Goal: Navigation & Orientation: Find specific page/section

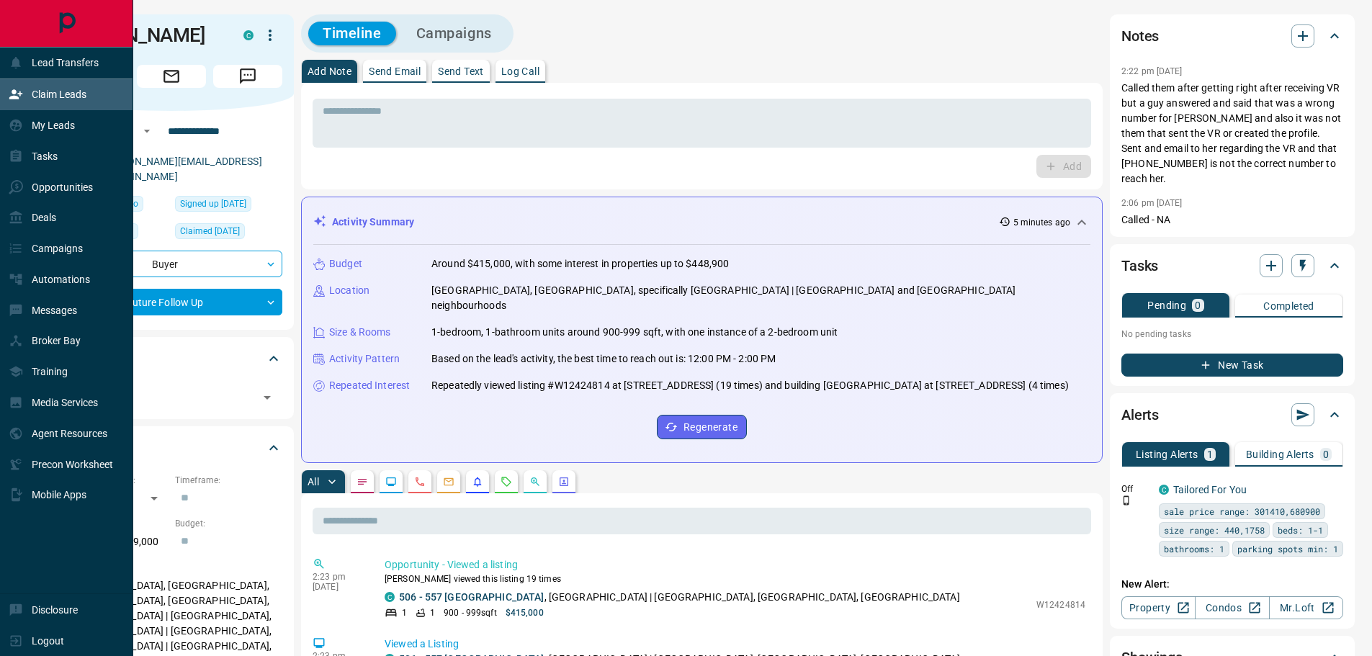
click at [55, 96] on p "Claim Leads" at bounding box center [59, 95] width 55 height 12
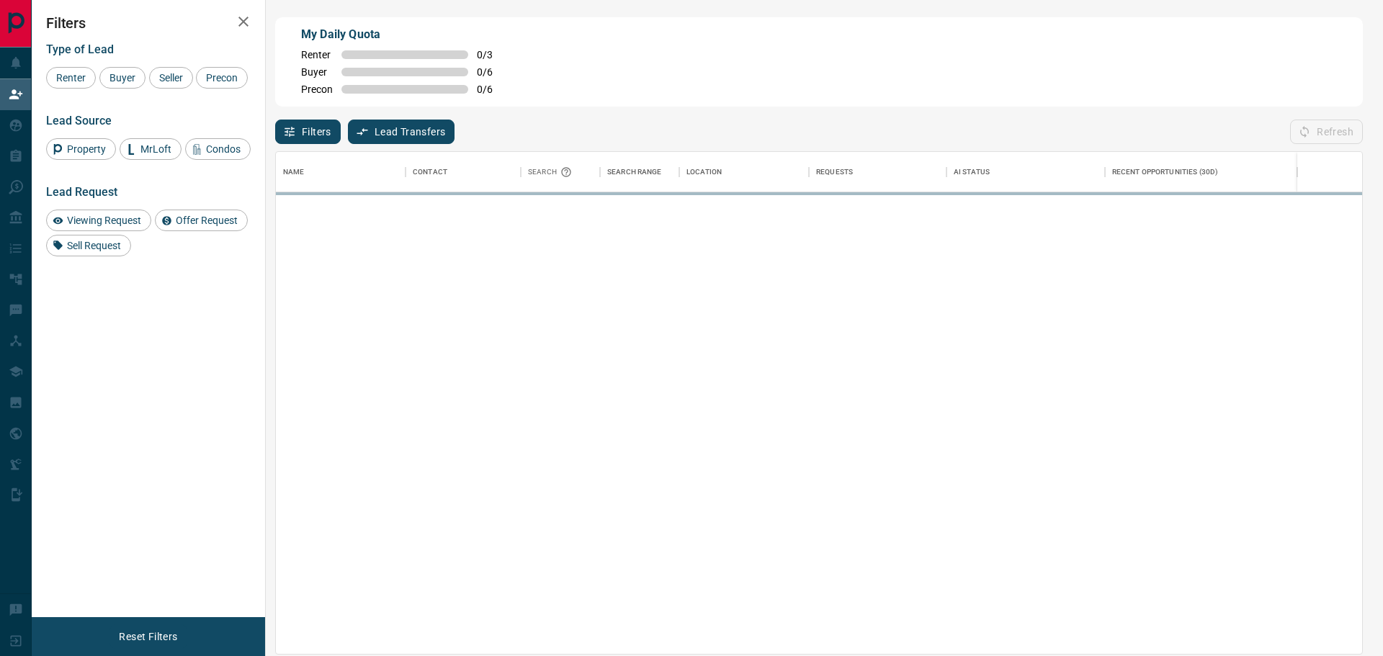
scroll to position [491, 1076]
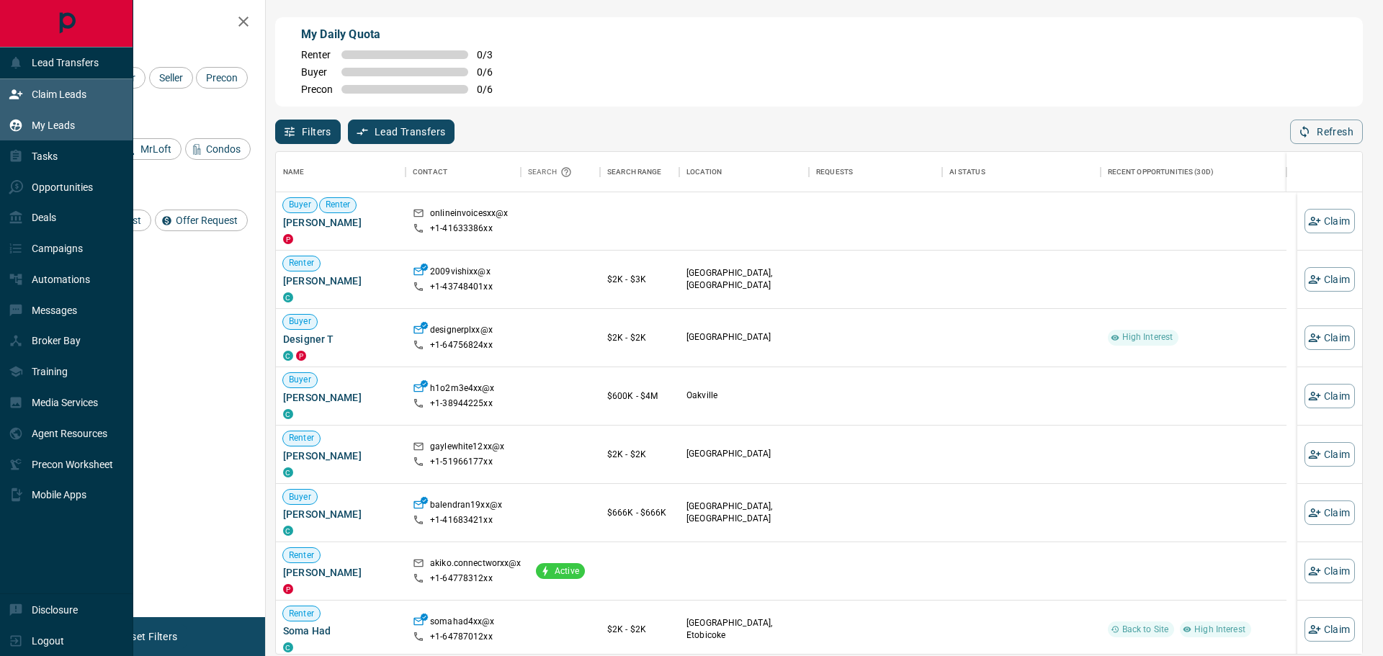
click at [24, 120] on div "My Leads" at bounding box center [42, 126] width 66 height 24
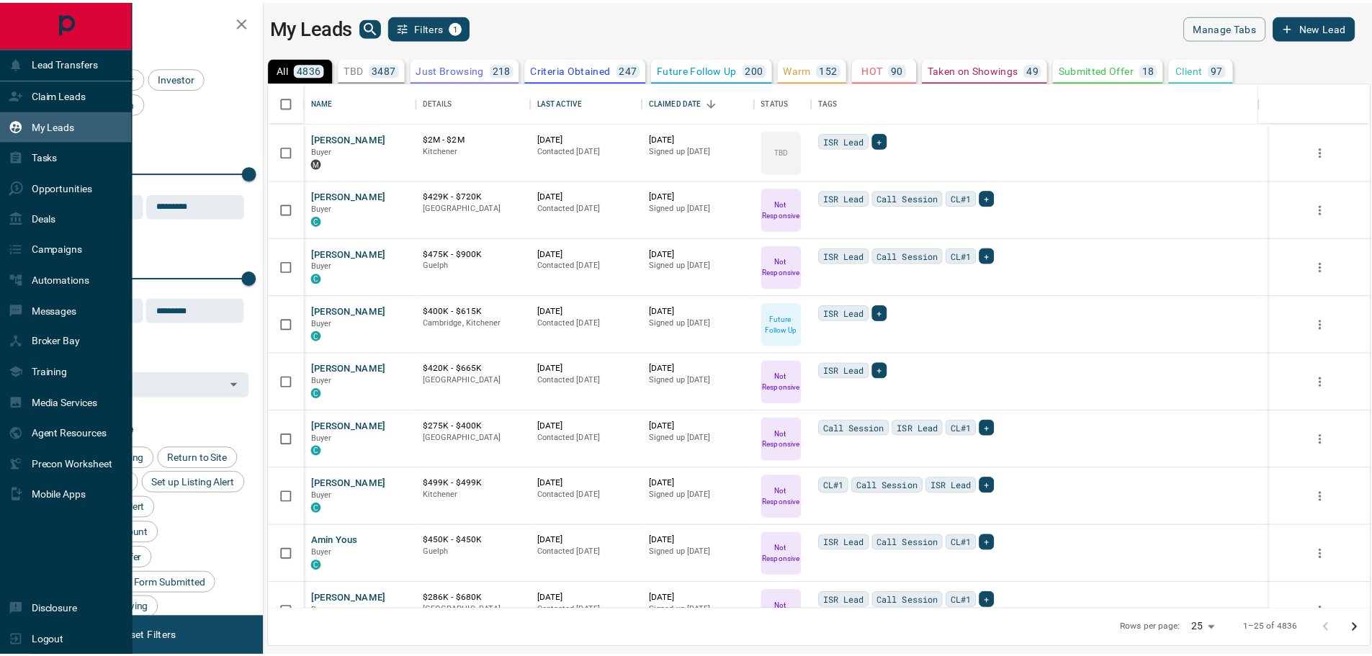
scroll to position [517, 1100]
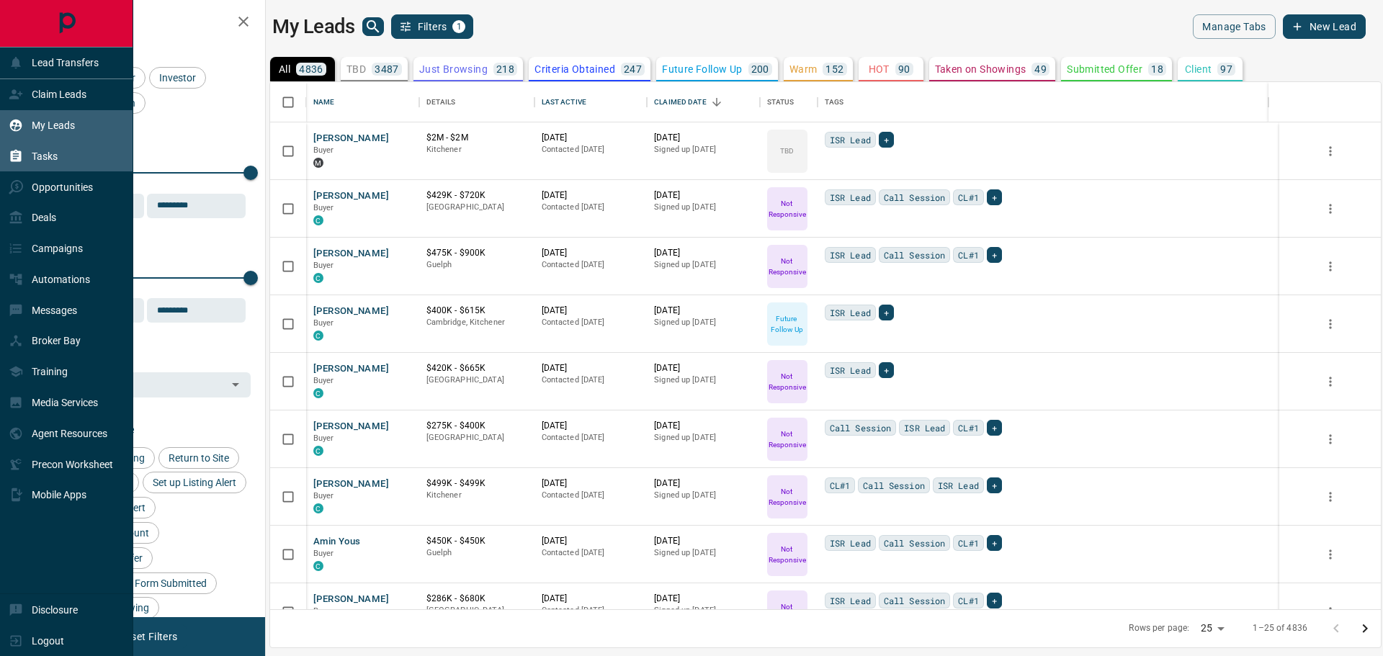
click at [55, 160] on p "Tasks" at bounding box center [45, 157] width 26 height 12
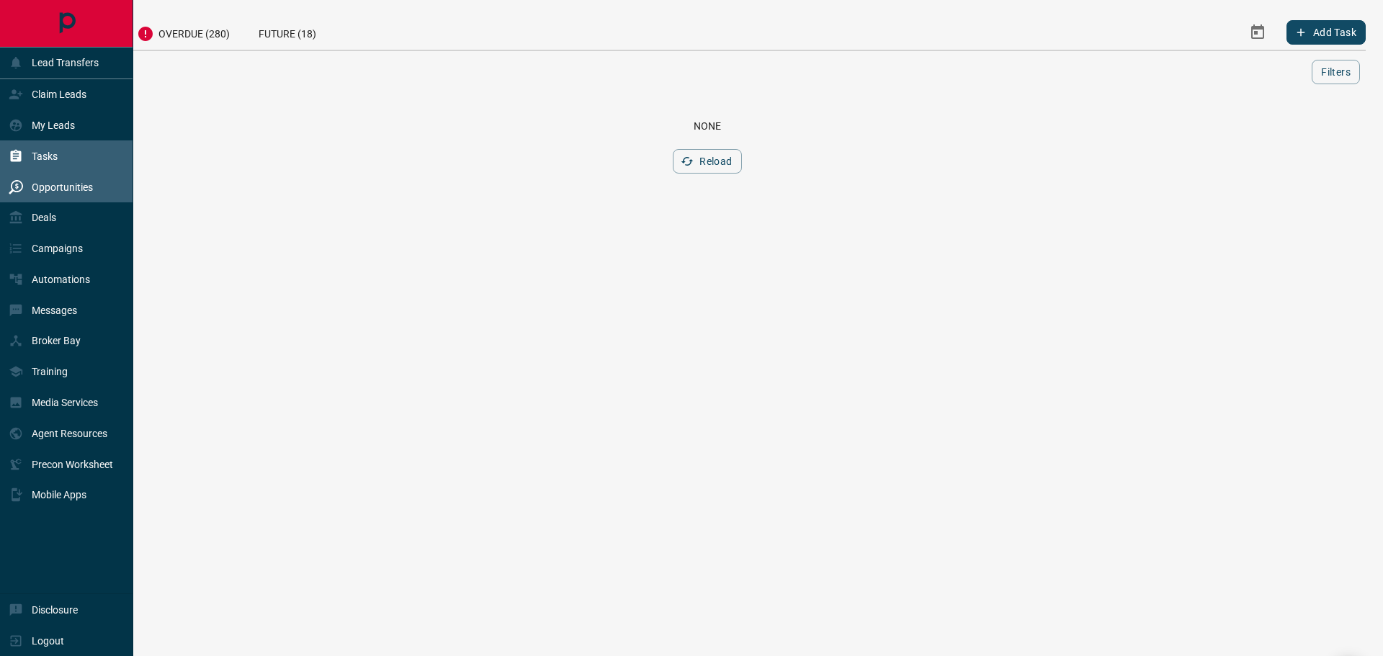
click at [66, 182] on p "Opportunities" at bounding box center [62, 188] width 61 height 12
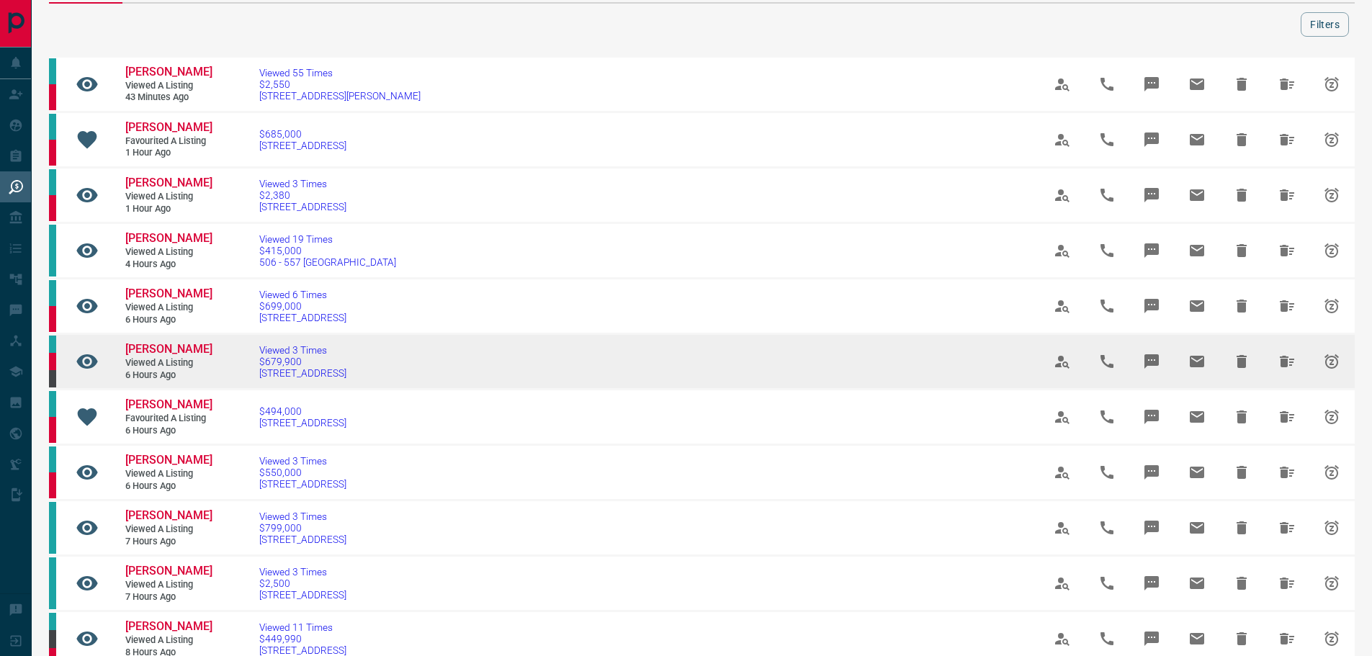
scroll to position [72, 0]
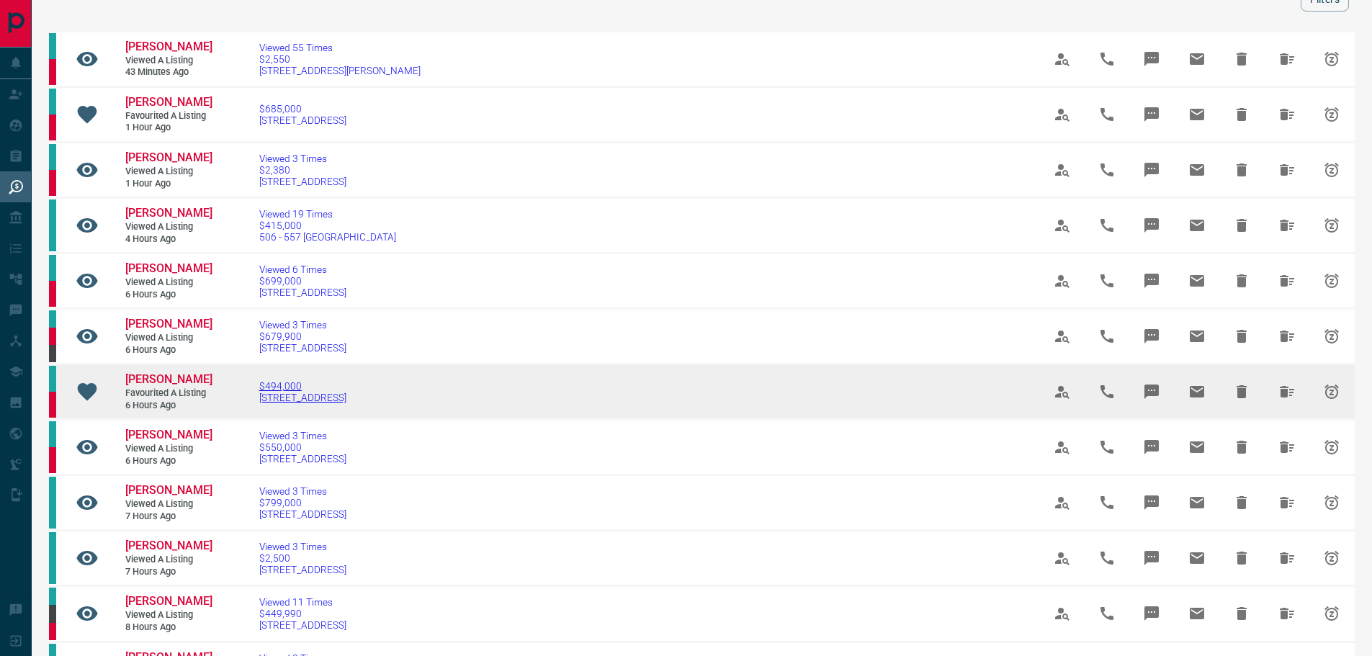
click at [347, 397] on span "[STREET_ADDRESS]" at bounding box center [302, 398] width 87 height 12
